Goal: Transaction & Acquisition: Purchase product/service

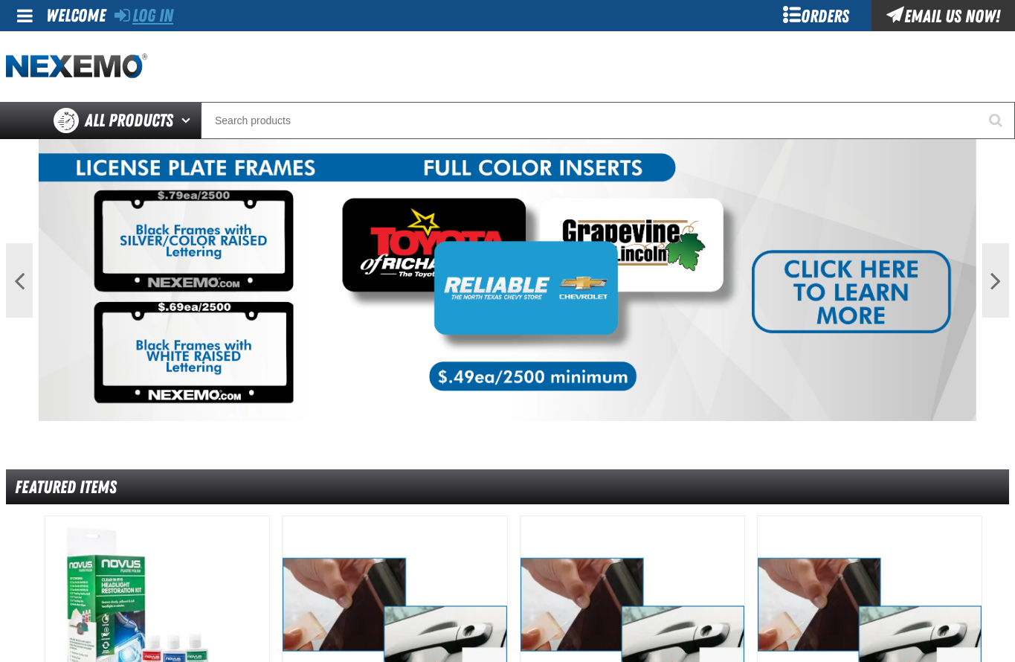
click at [150, 16] on link "Log In" at bounding box center [144, 15] width 59 height 21
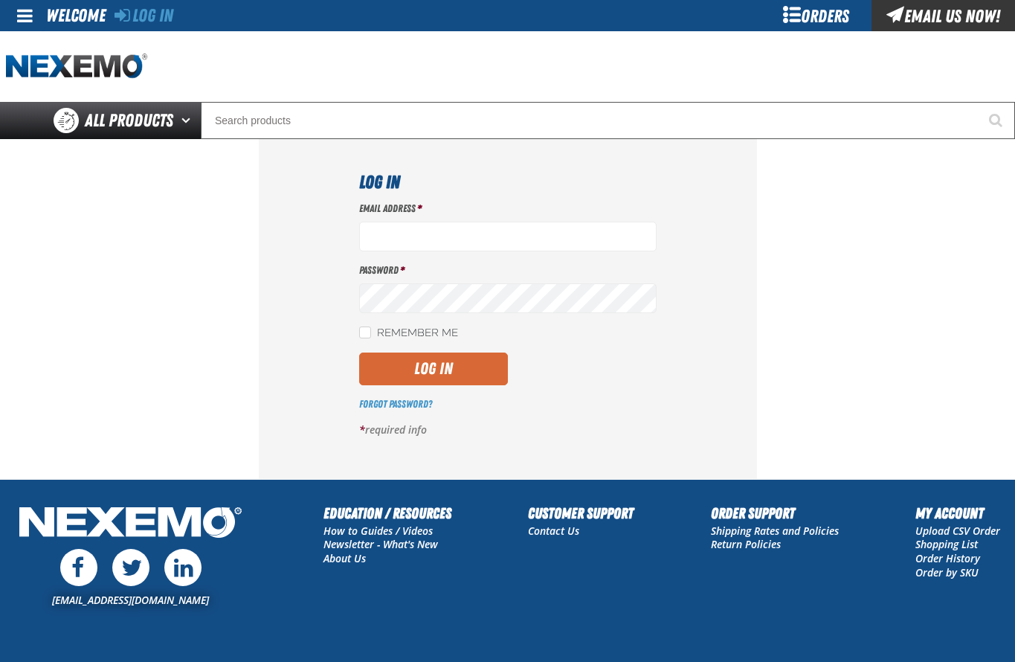
type input "[EMAIL_ADDRESS][DOMAIN_NAME]"
click at [419, 372] on button "Log In" at bounding box center [433, 369] width 149 height 33
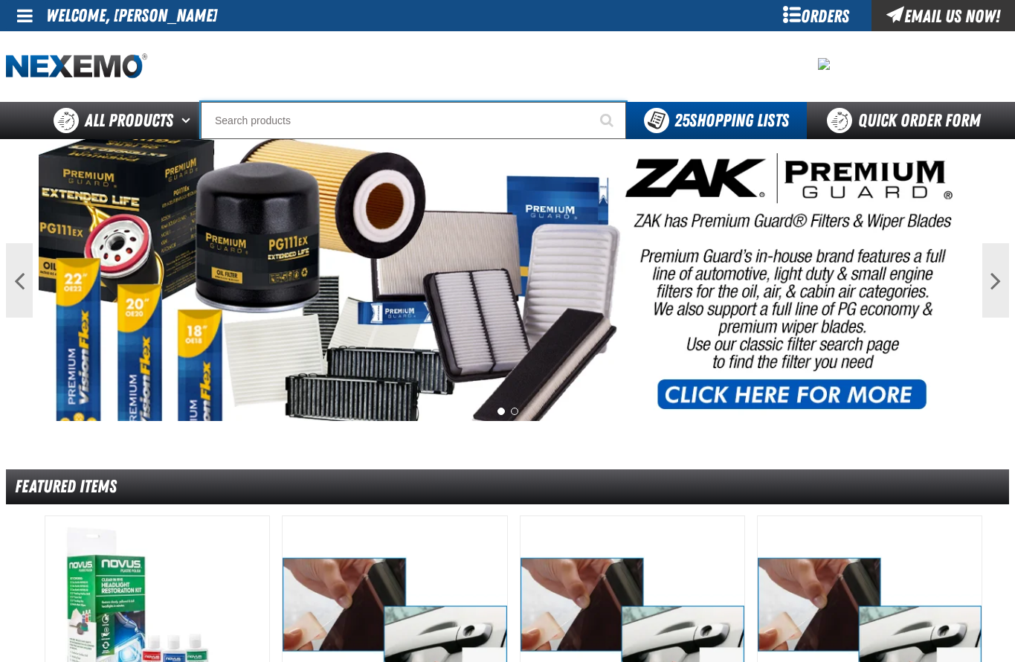
click at [285, 114] on input "Search" at bounding box center [413, 120] width 425 height 37
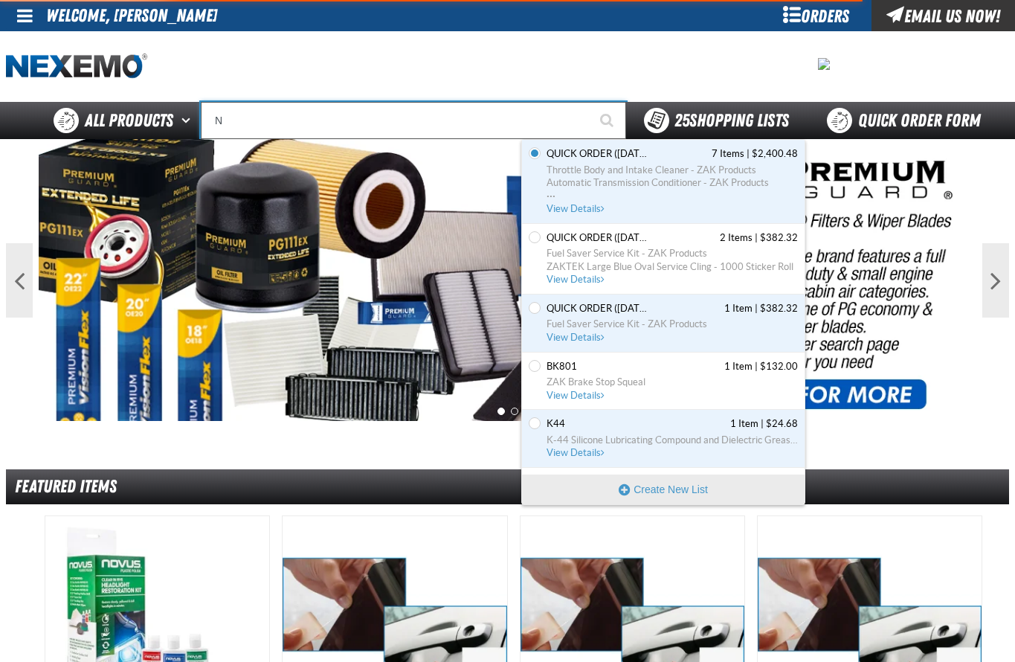
type input "NI"
type input "NISSAN"
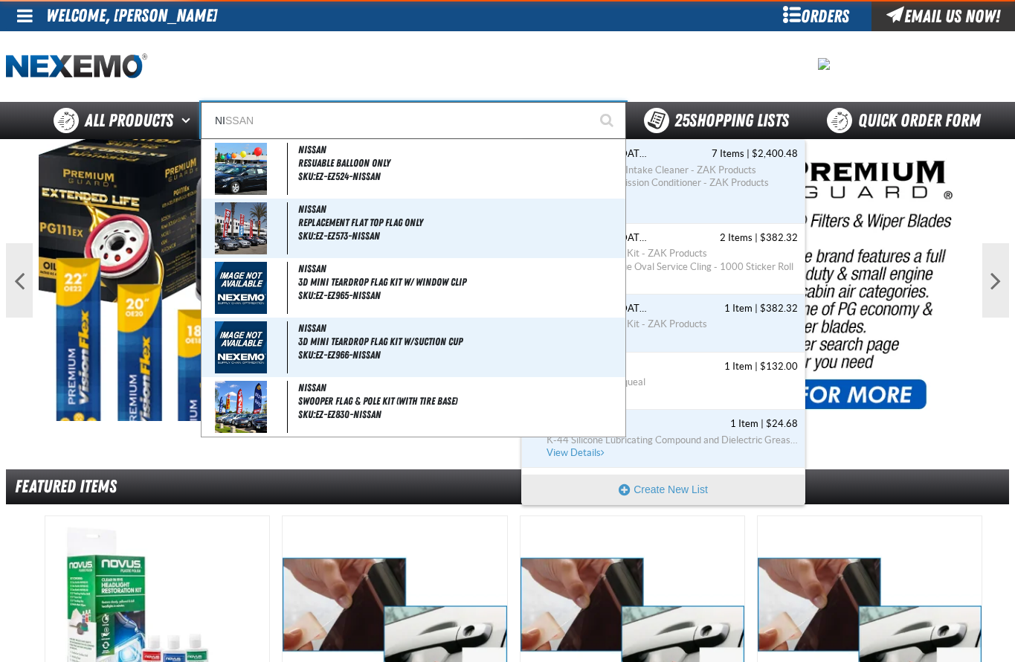
type input "NIG"
type input "NIGht Drop Envelopes"
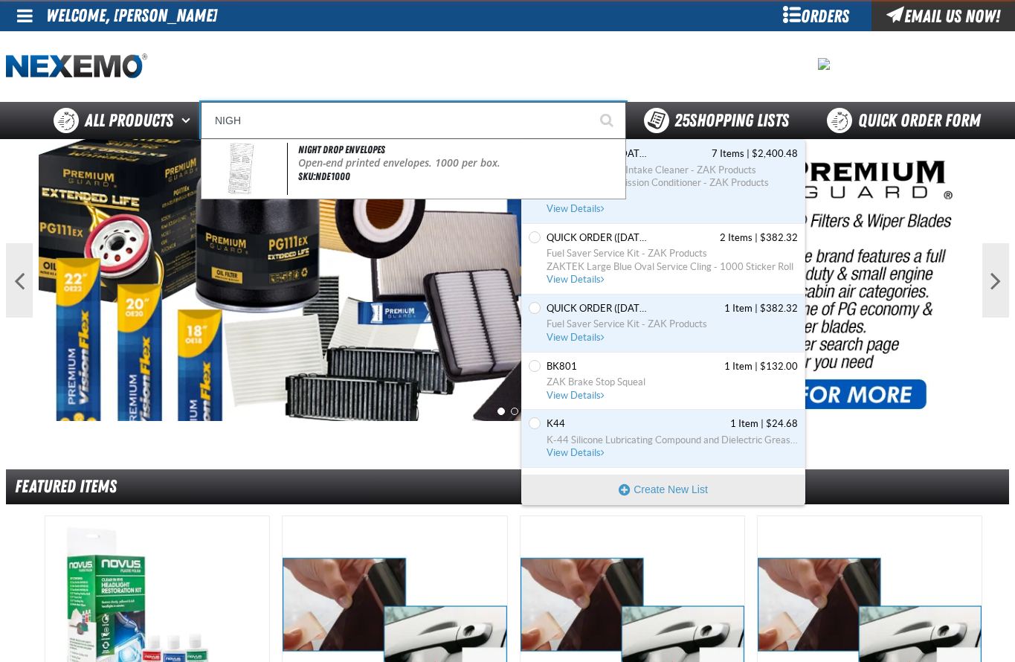
type input "NIGHT"
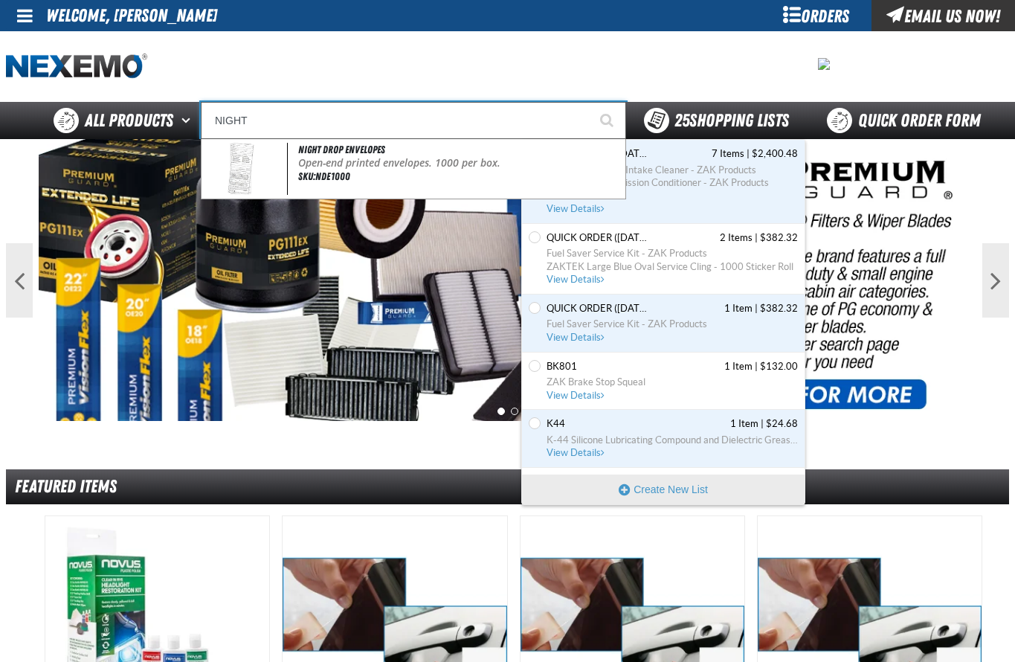
type input "NIGHT Drop Envelopes"
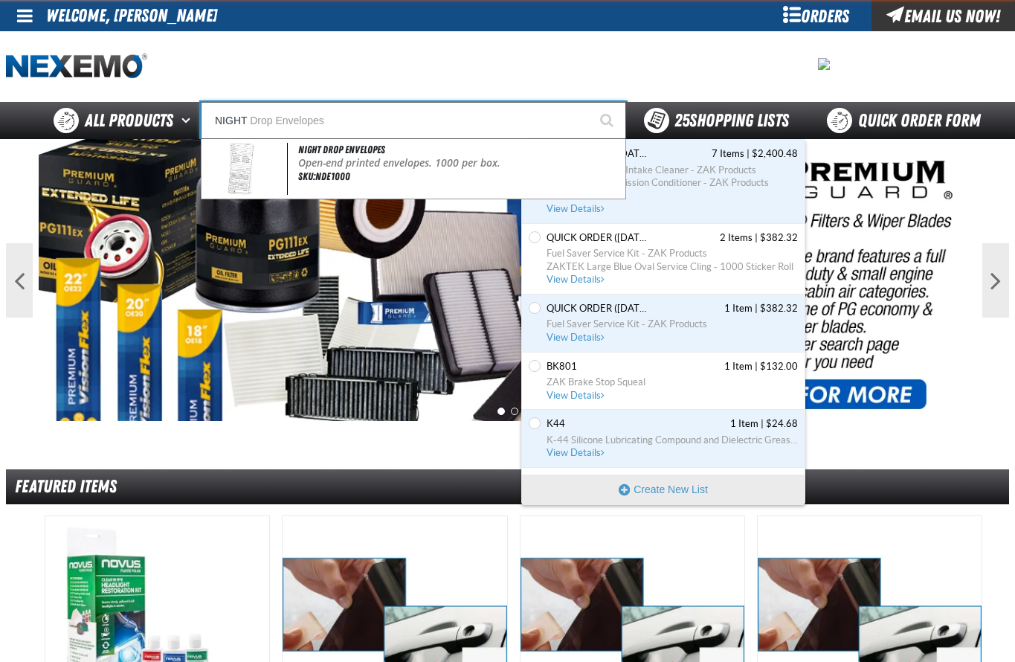
type input "NIGHT D"
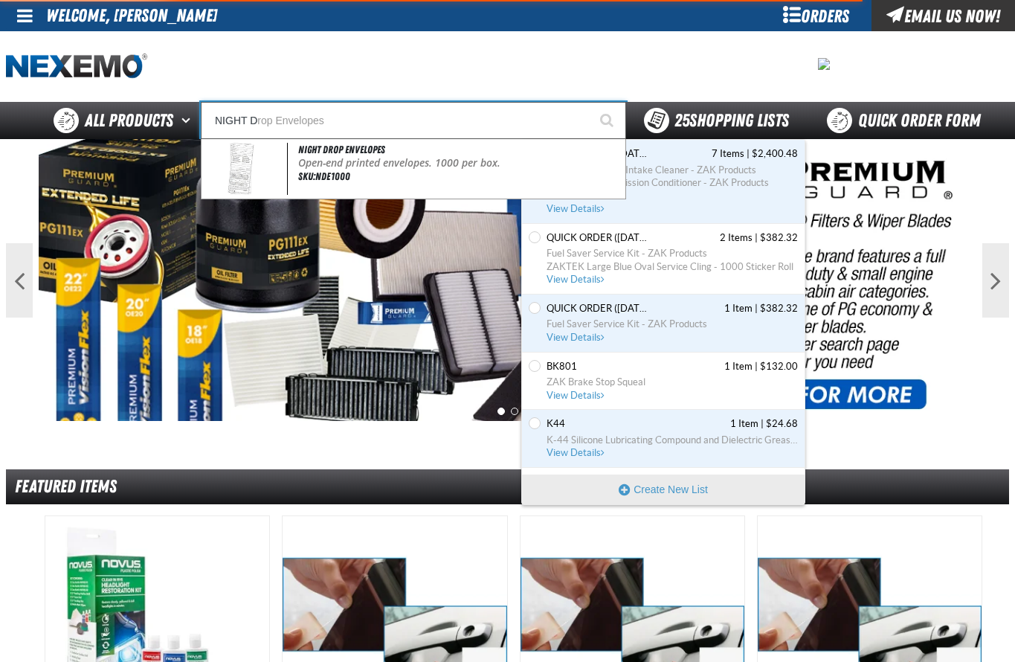
type input "NIGHT DR"
type input "NIGHT DRop Envelopes"
type input "NIGHT DROP"
type input "NIGHT DROP Envelopes"
type input "Night Drop Envelopes"
